Goal: Check status: Check status

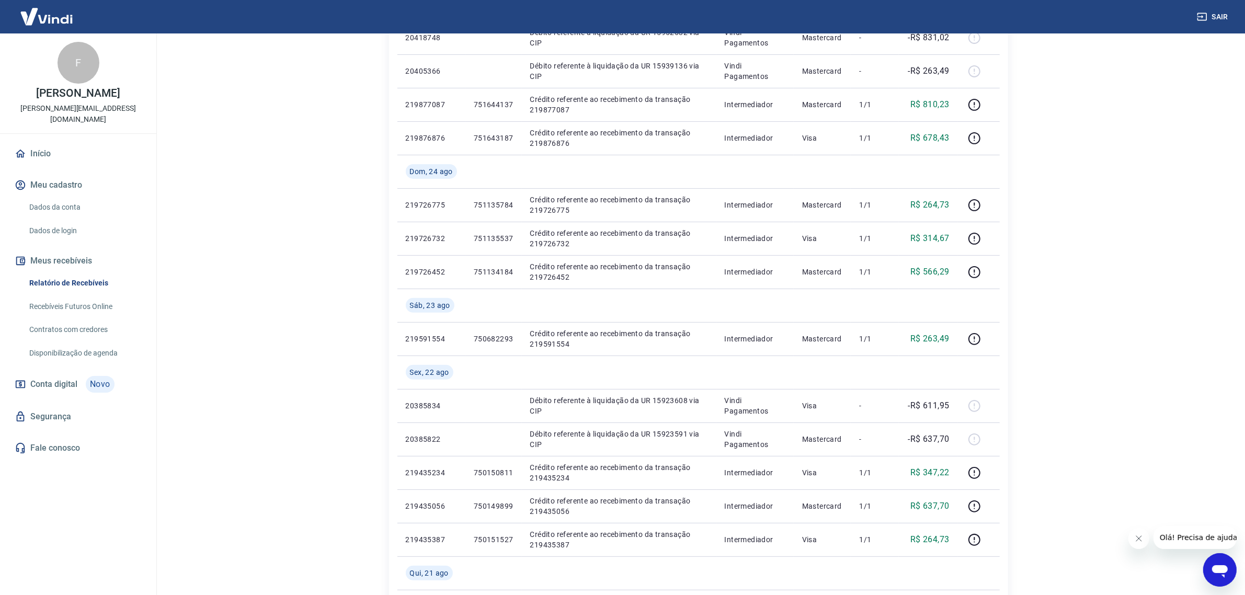
scroll to position [457, 0]
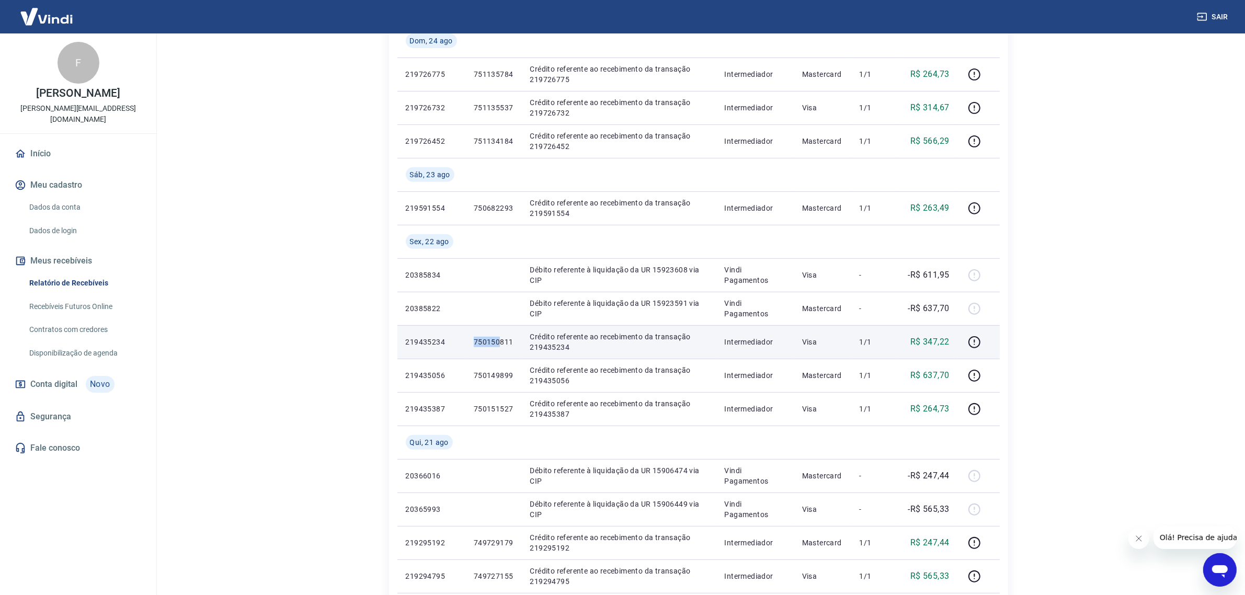
drag, startPoint x: 476, startPoint y: 341, endPoint x: 498, endPoint y: 341, distance: 22.0
click at [498, 341] on p "750150811" at bounding box center [494, 342] width 40 height 10
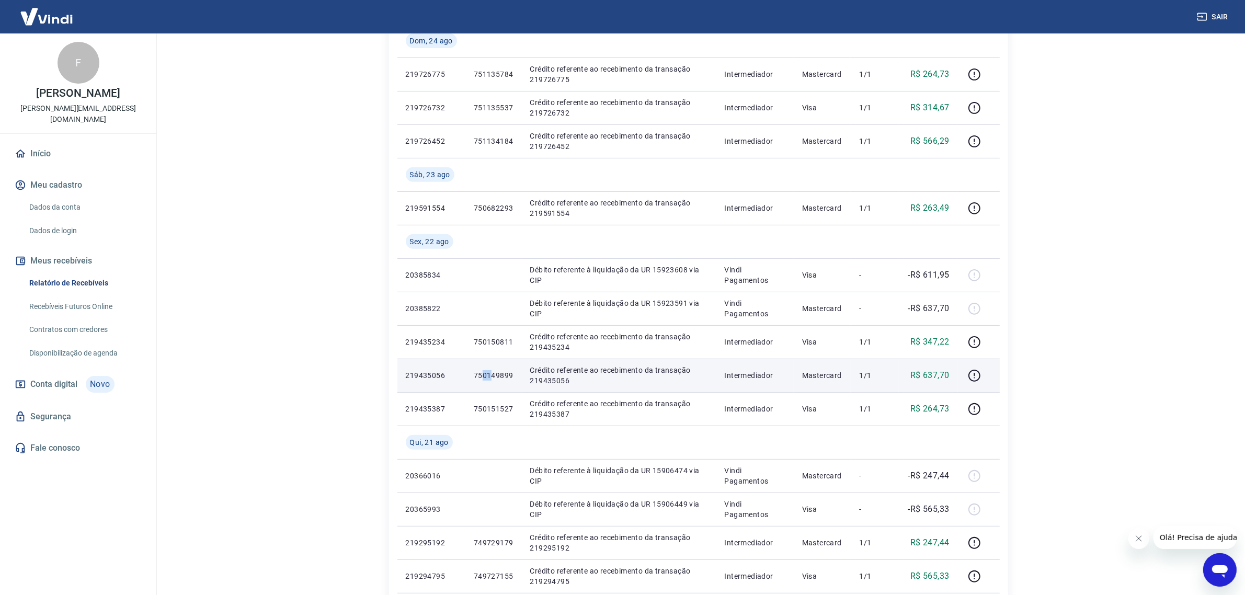
click at [491, 375] on p "750149899" at bounding box center [494, 375] width 40 height 10
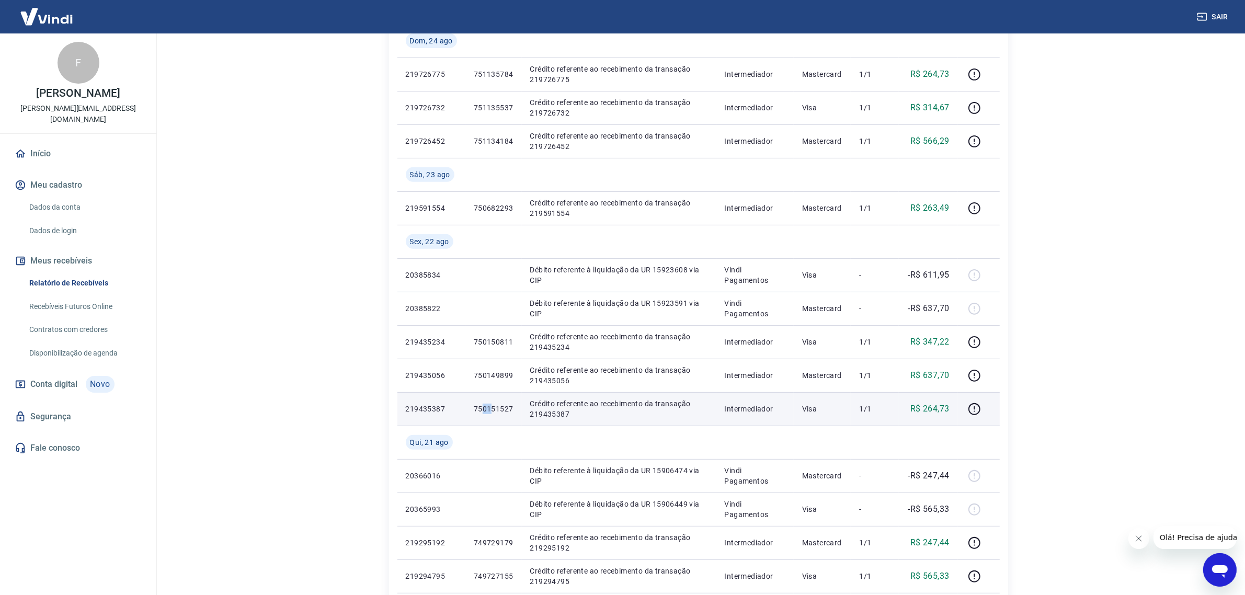
drag, startPoint x: 483, startPoint y: 404, endPoint x: 493, endPoint y: 408, distance: 11.1
click at [493, 408] on p "750151527" at bounding box center [494, 409] width 40 height 10
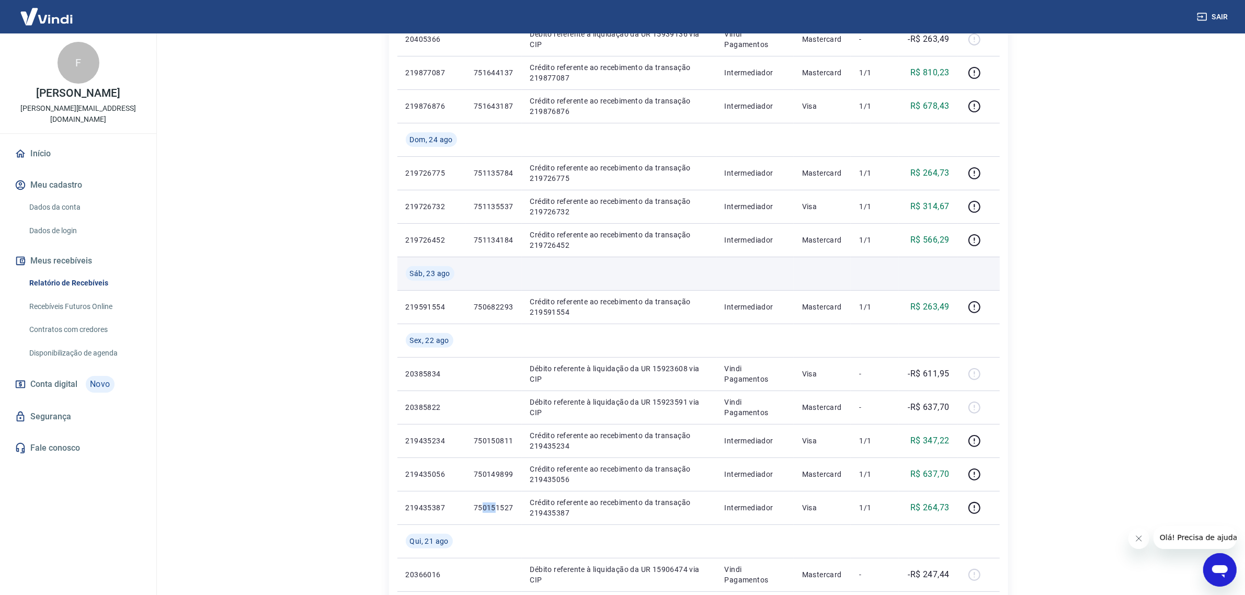
scroll to position [327, 0]
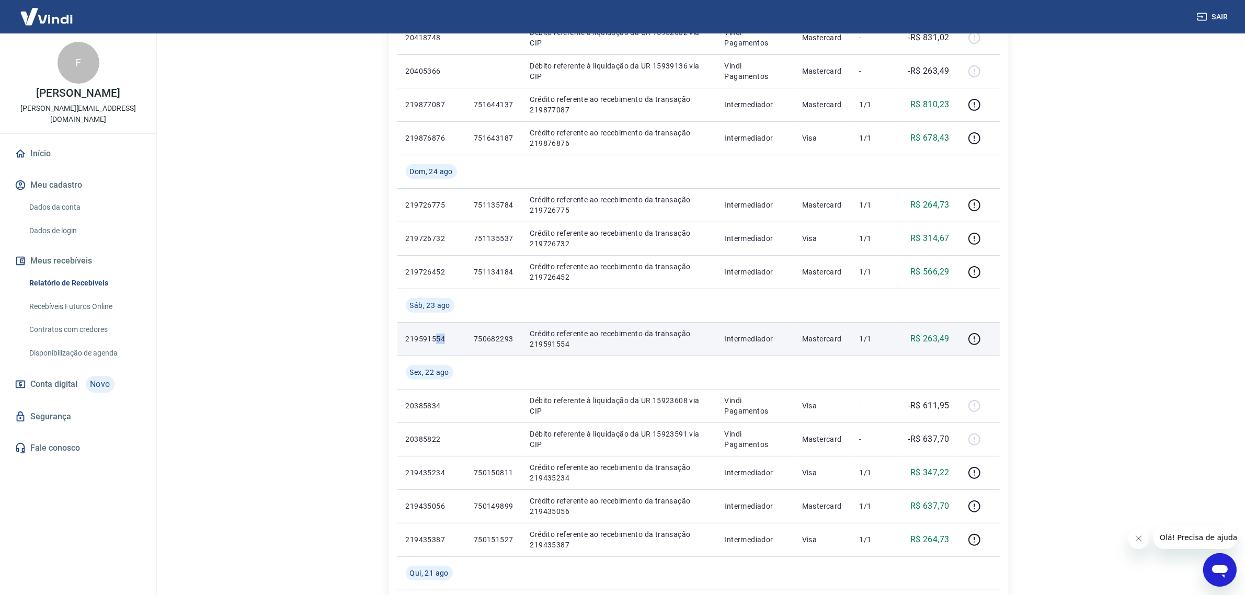
drag, startPoint x: 445, startPoint y: 340, endPoint x: 432, endPoint y: 337, distance: 13.4
click at [432, 337] on p "219591554" at bounding box center [431, 339] width 51 height 10
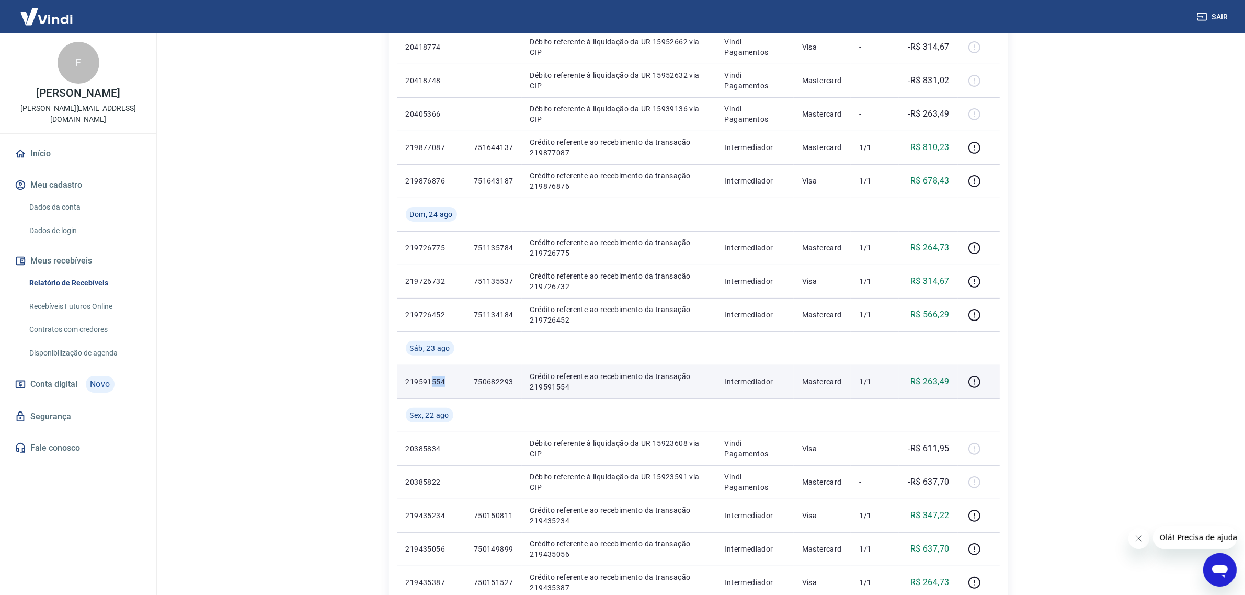
scroll to position [261, 0]
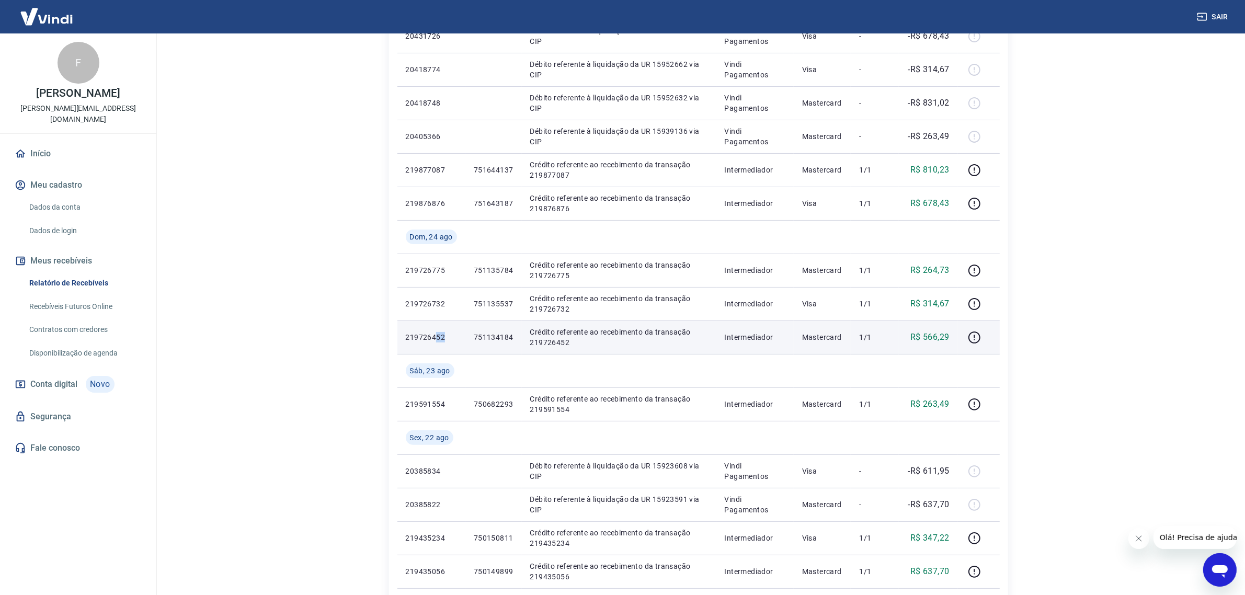
drag, startPoint x: 443, startPoint y: 335, endPoint x: 434, endPoint y: 335, distance: 9.4
click at [434, 335] on p "219726452" at bounding box center [431, 337] width 51 height 10
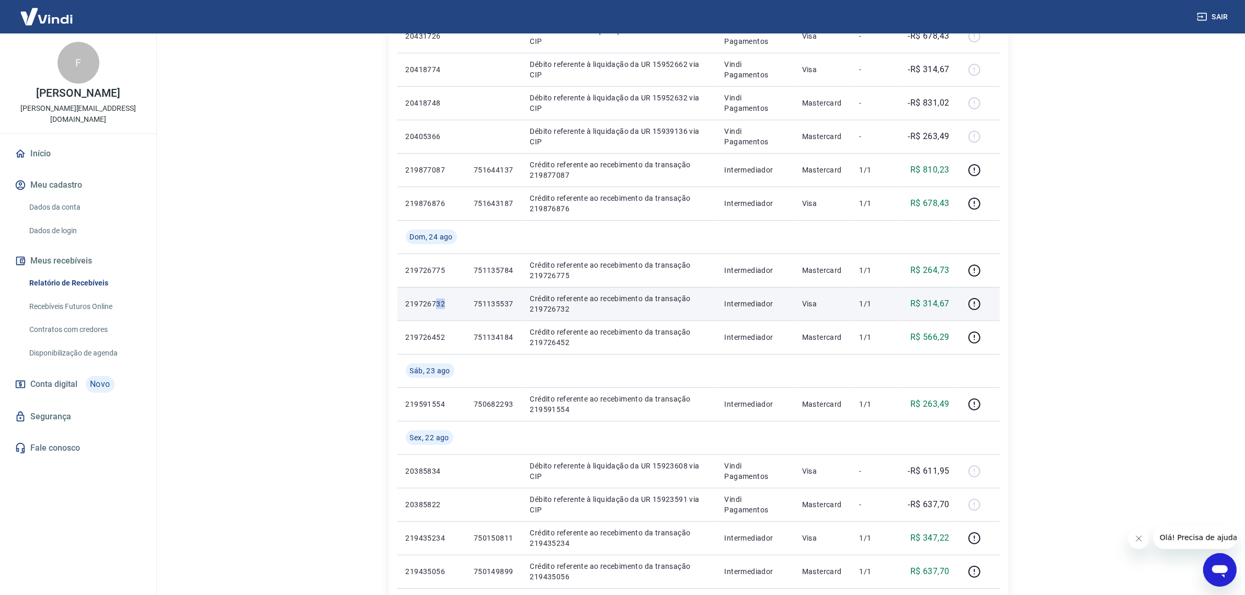
drag, startPoint x: 444, startPoint y: 303, endPoint x: 435, endPoint y: 302, distance: 9.5
click at [435, 302] on p "219726732" at bounding box center [431, 304] width 51 height 10
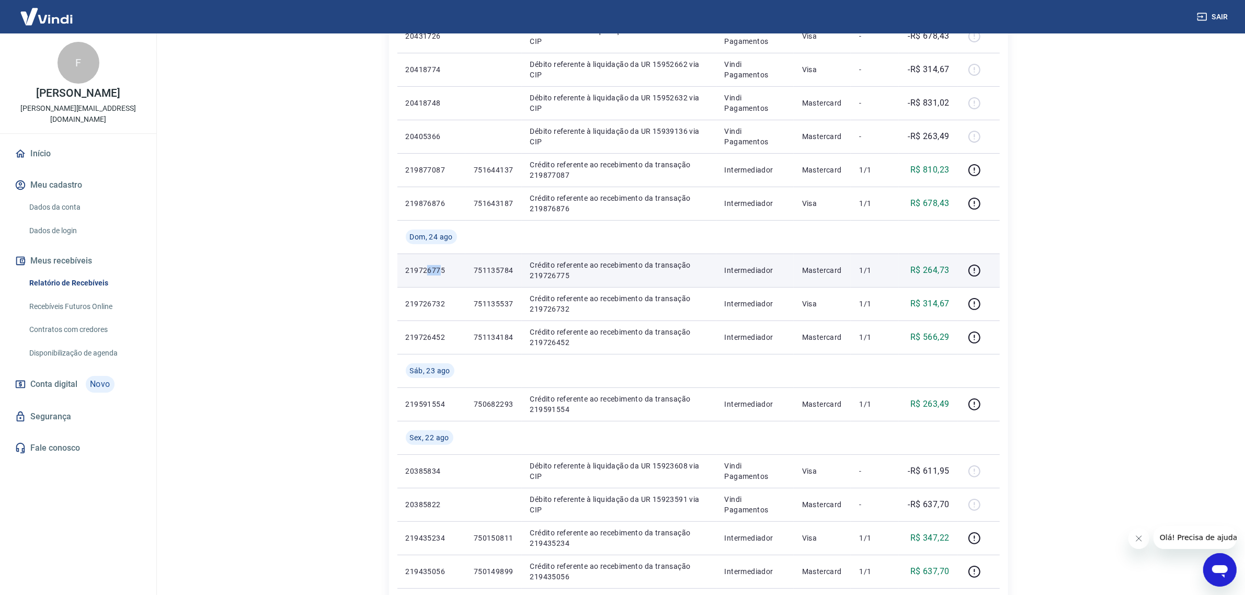
drag, startPoint x: 441, startPoint y: 270, endPoint x: 427, endPoint y: 268, distance: 13.8
click at [427, 268] on p "219726775" at bounding box center [431, 270] width 51 height 10
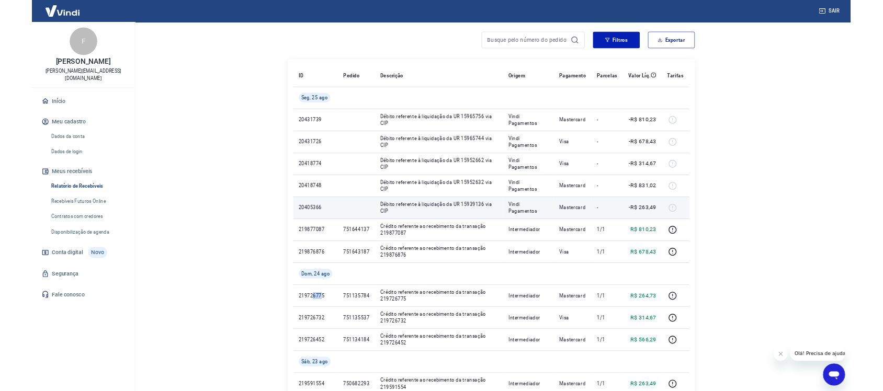
scroll to position [65, 0]
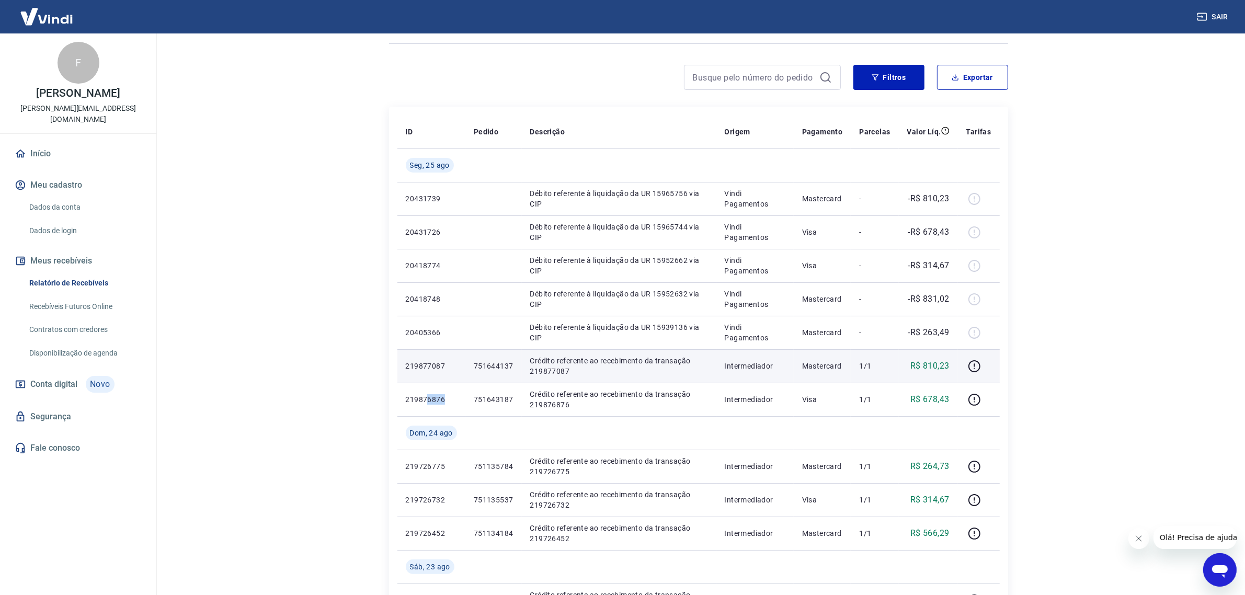
drag, startPoint x: 428, startPoint y: 393, endPoint x: 432, endPoint y: 380, distance: 13.7
click at [427, 391] on td "219876876" at bounding box center [431, 399] width 68 height 33
click at [433, 364] on p "219877087" at bounding box center [431, 366] width 51 height 10
